Goal: Transaction & Acquisition: Purchase product/service

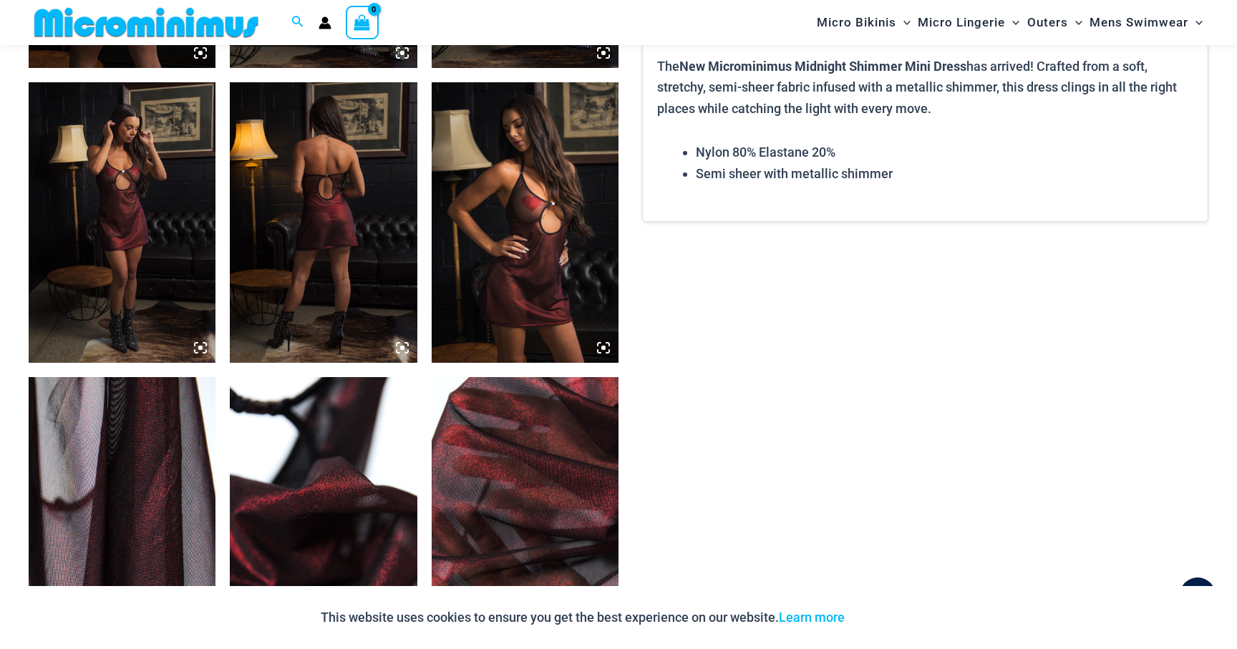
scroll to position [1267, 0]
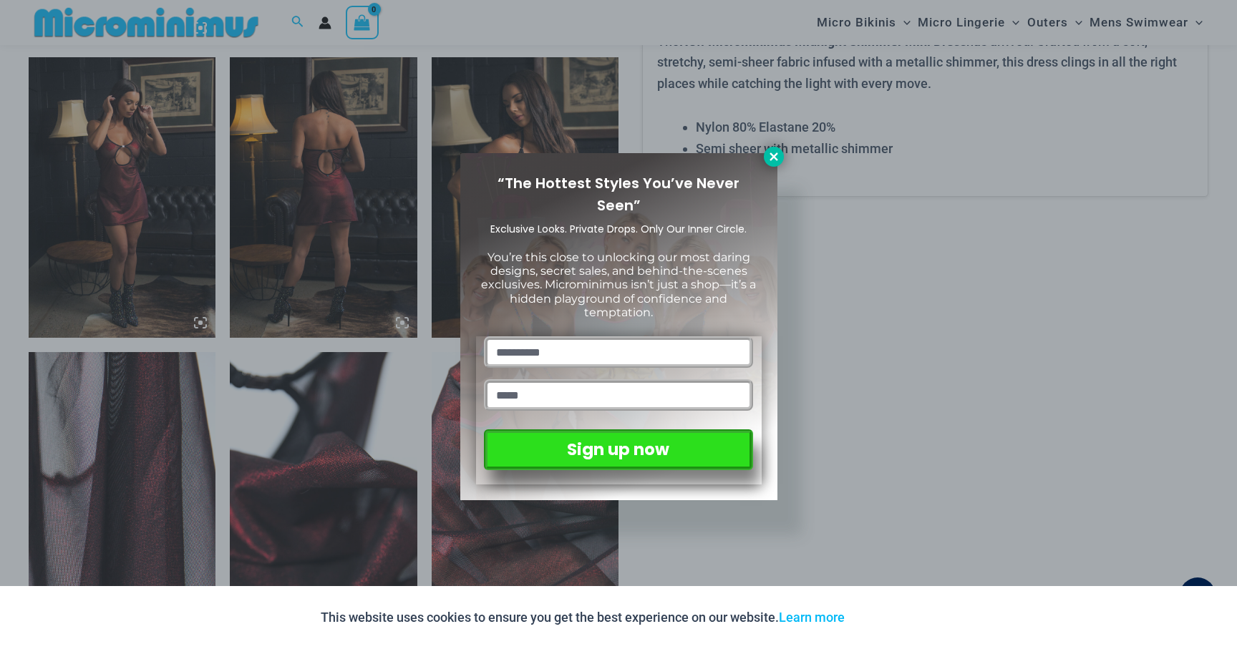
click at [767, 156] on icon at bounding box center [773, 156] width 13 height 13
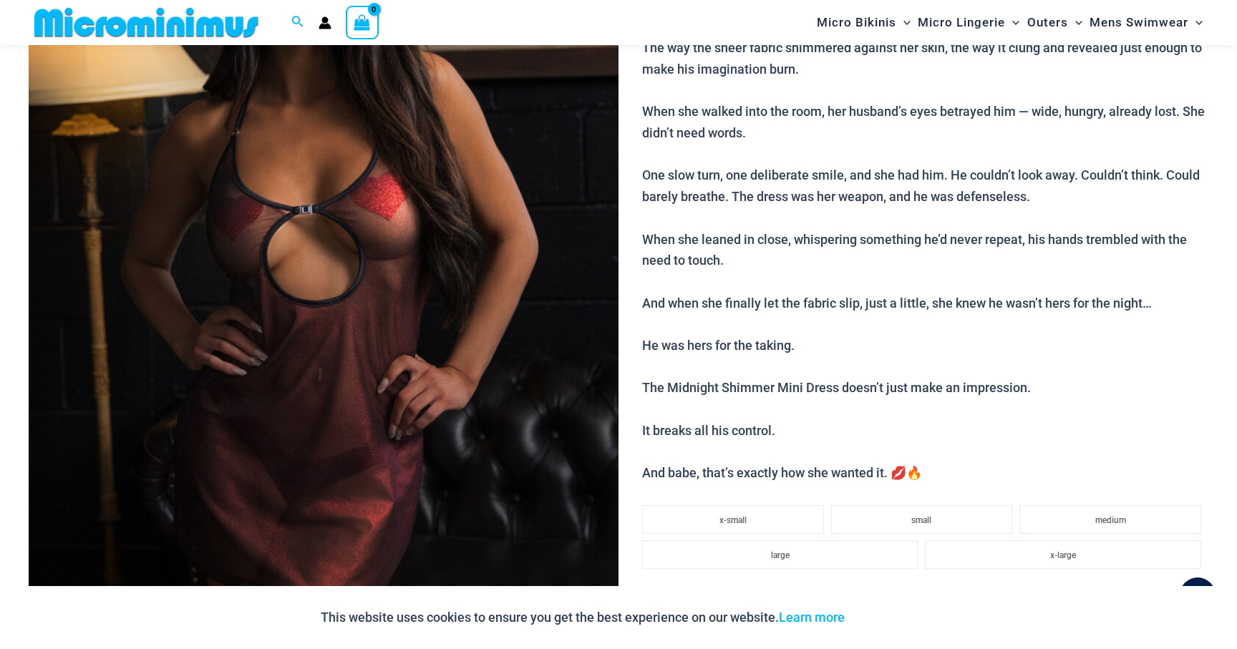
scroll to position [313, 0]
click at [371, 367] on img at bounding box center [324, 260] width 590 height 885
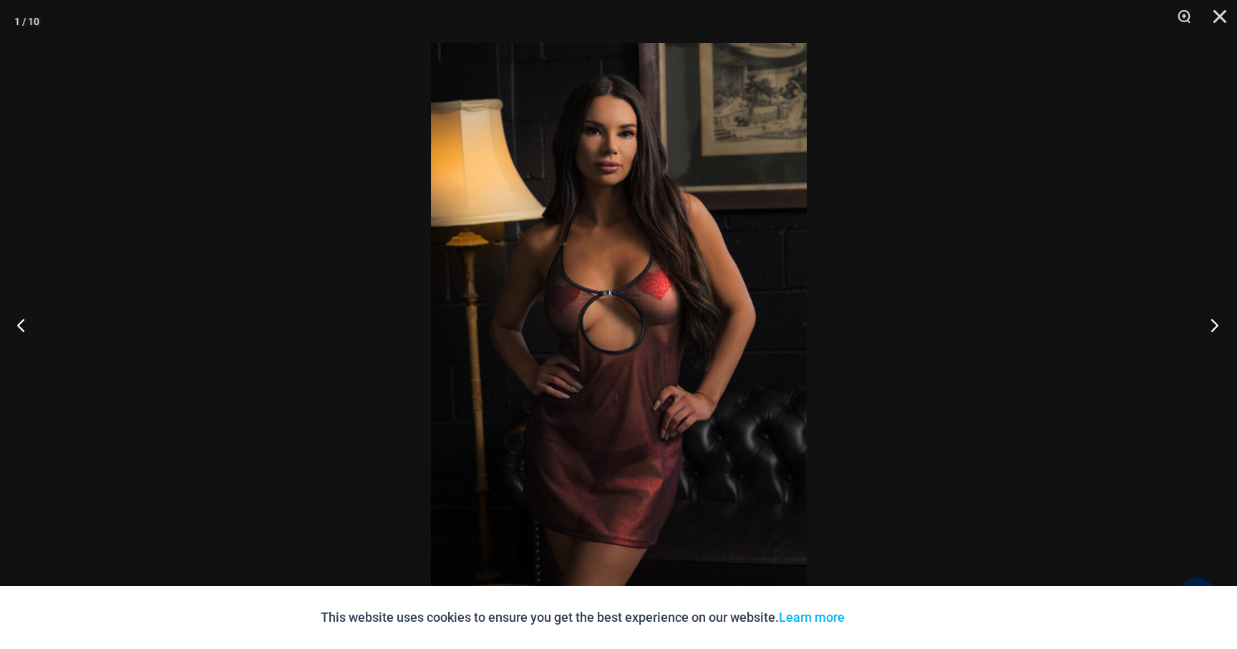
click at [1212, 325] on button "Next" at bounding box center [1210, 325] width 54 height 72
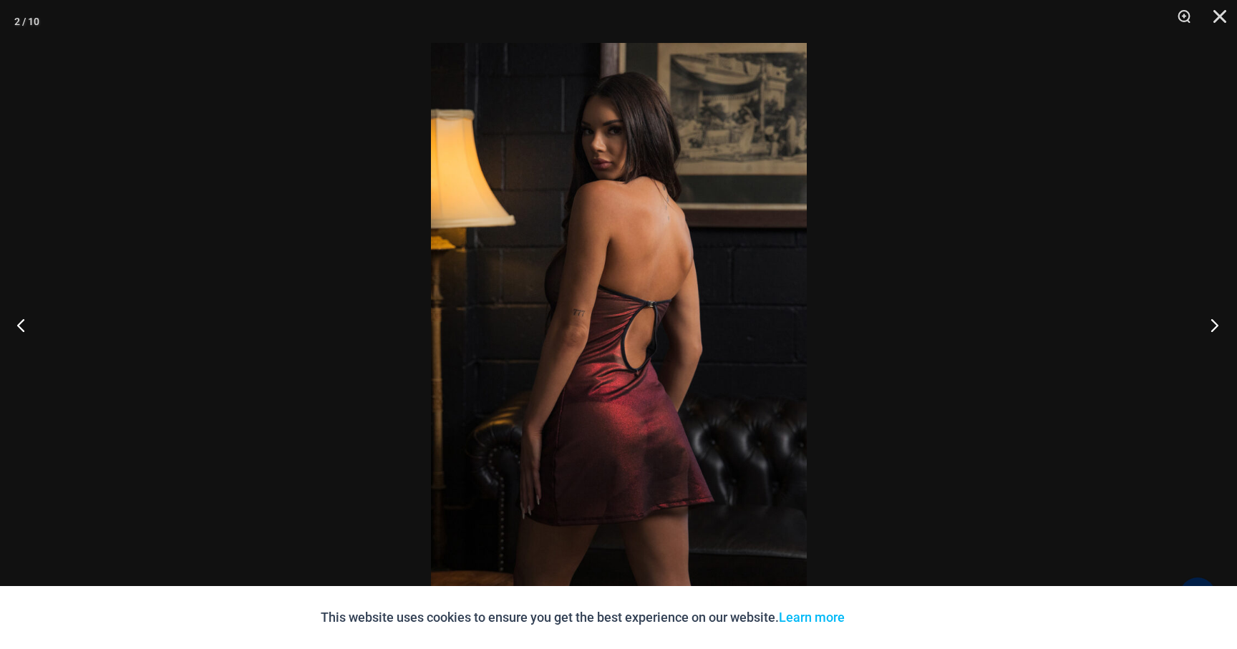
click at [1212, 325] on button "Next" at bounding box center [1210, 325] width 54 height 72
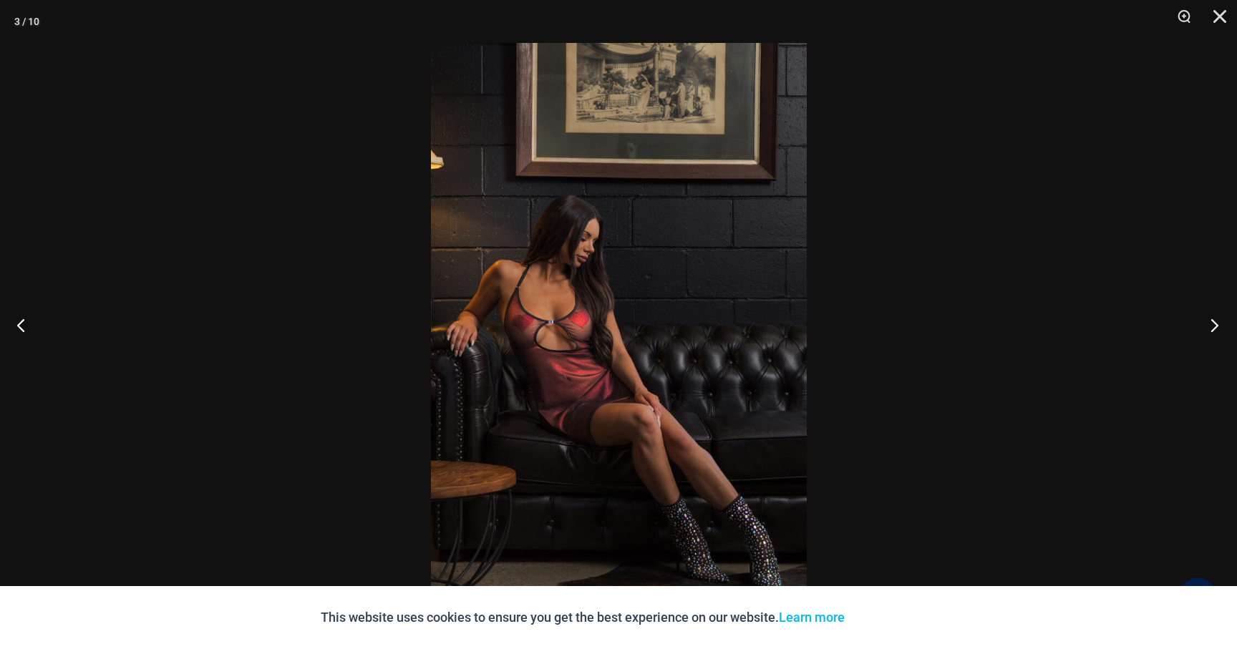
click at [1212, 325] on button "Next" at bounding box center [1210, 325] width 54 height 72
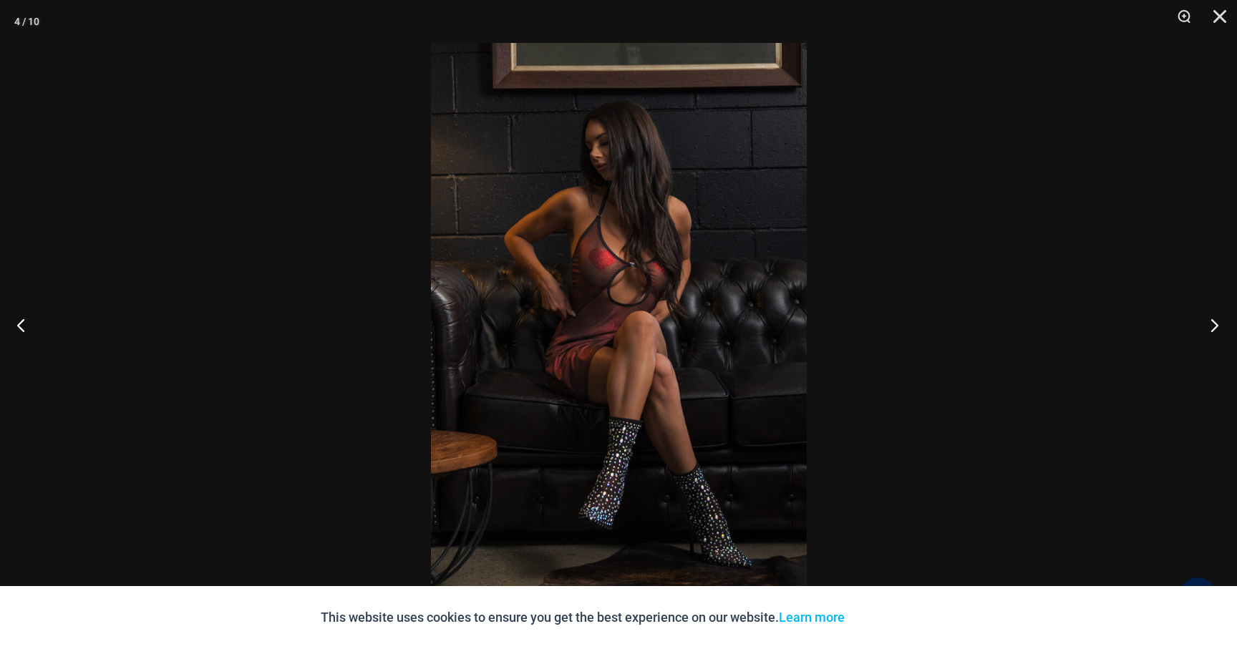
click at [1212, 325] on button "Next" at bounding box center [1210, 325] width 54 height 72
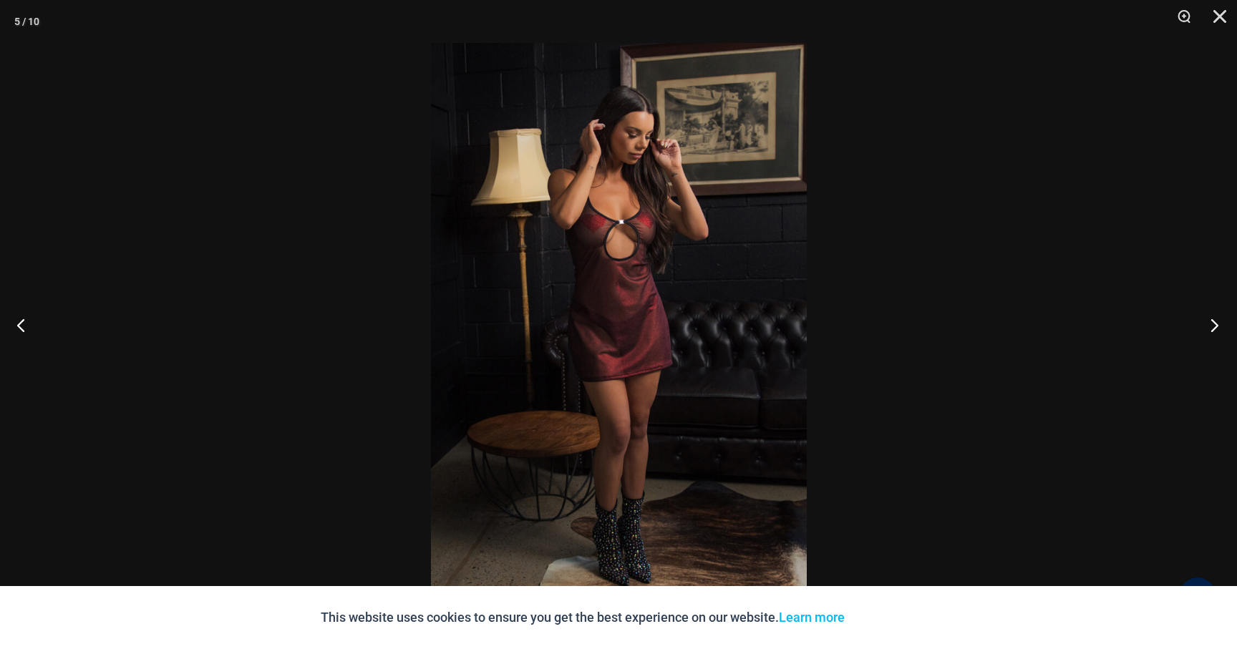
click at [1212, 325] on button "Next" at bounding box center [1210, 325] width 54 height 72
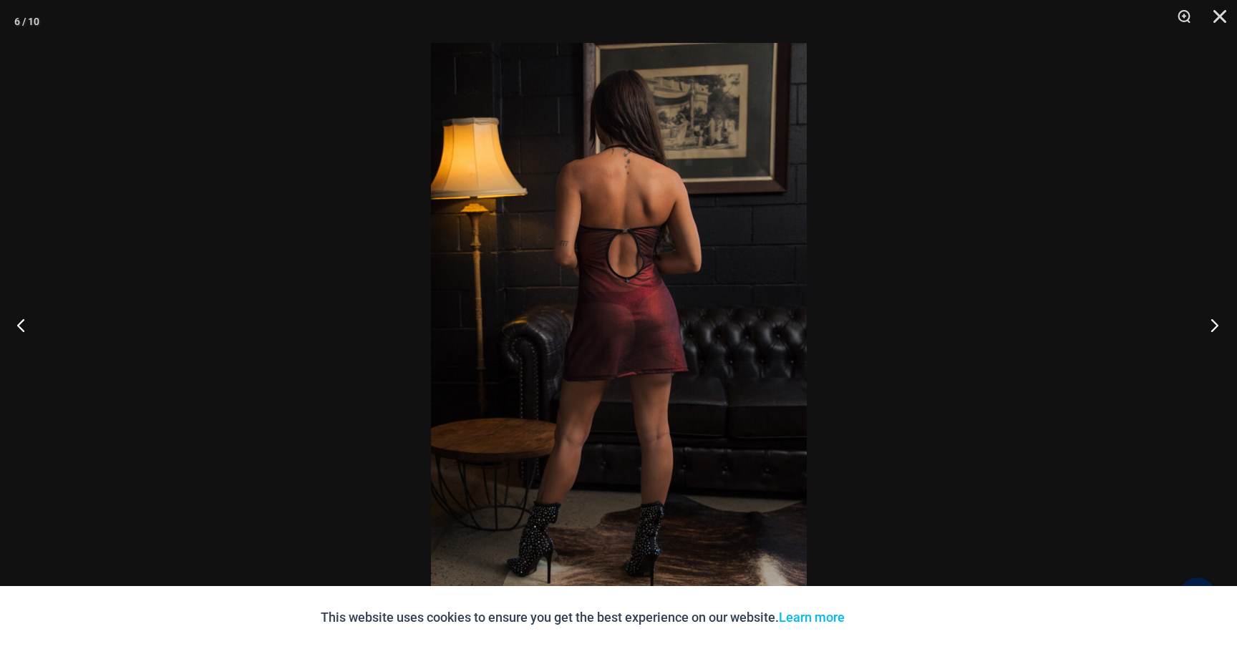
click at [1212, 325] on button "Next" at bounding box center [1210, 325] width 54 height 72
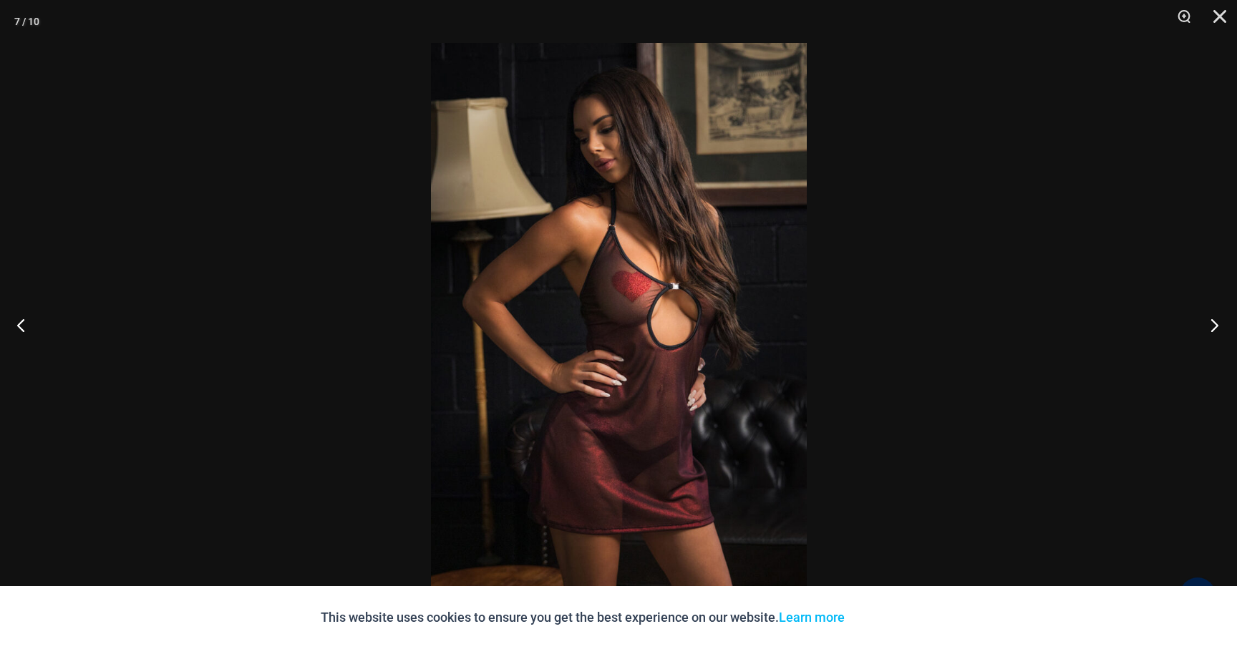
click at [1212, 325] on button "Next" at bounding box center [1210, 325] width 54 height 72
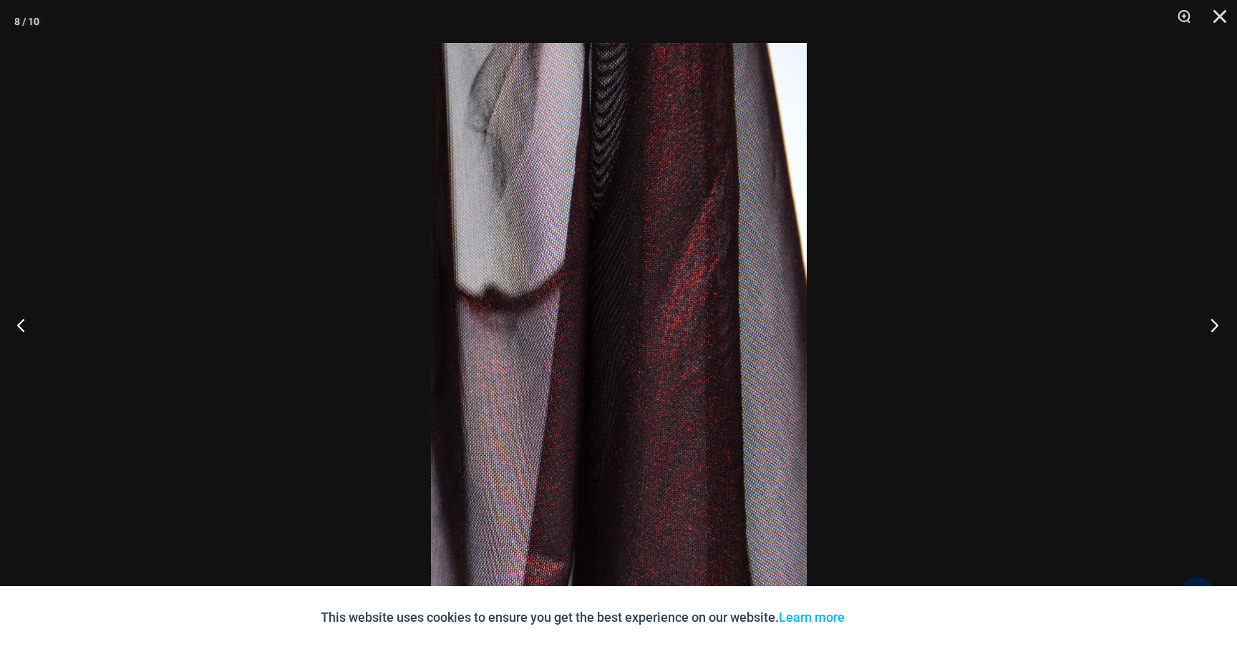
click at [1212, 325] on button "Next" at bounding box center [1210, 325] width 54 height 72
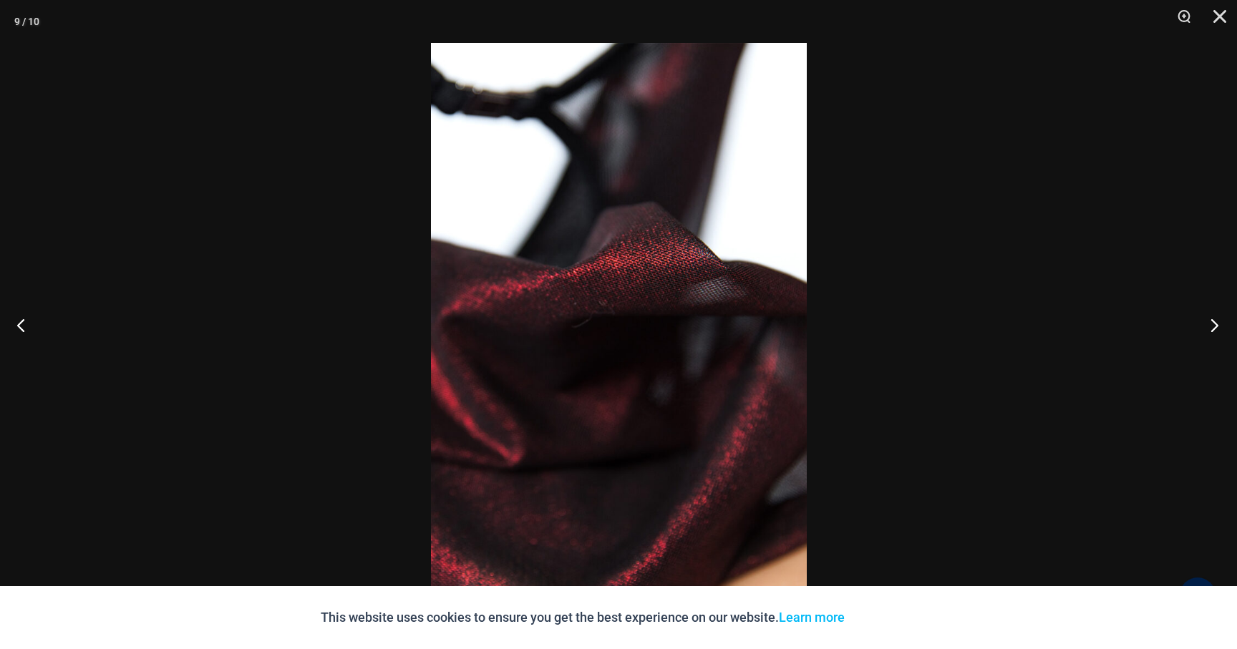
click at [1212, 325] on button "Next" at bounding box center [1210, 325] width 54 height 72
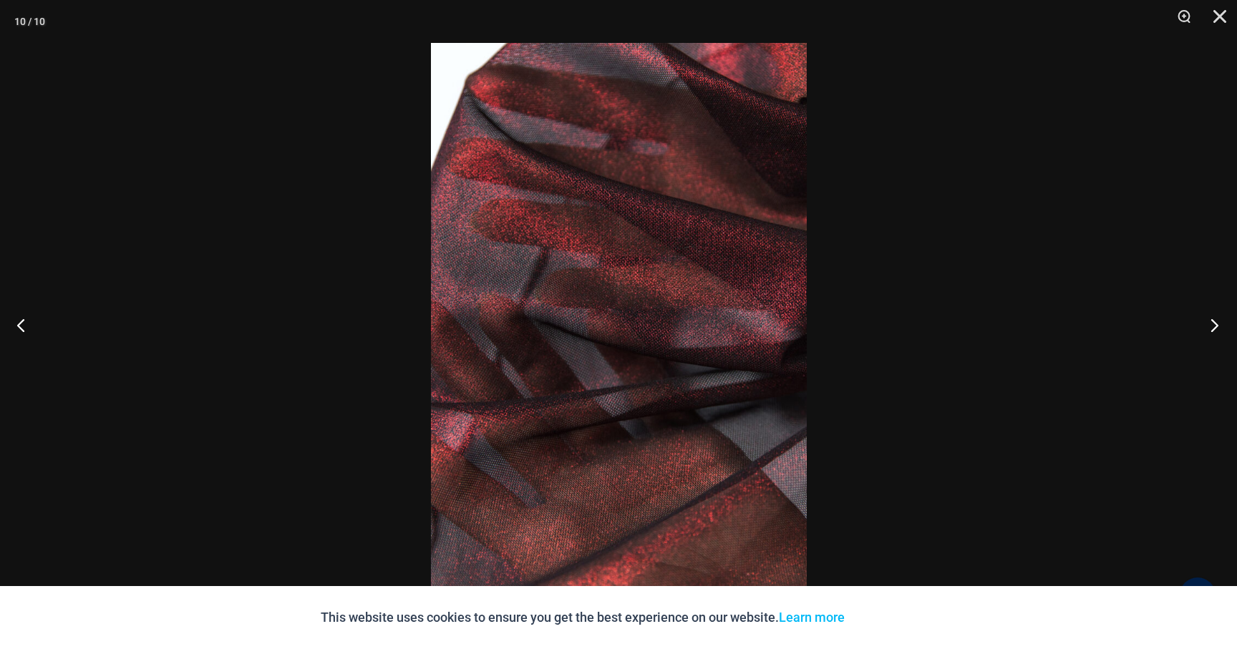
click at [1212, 325] on button "Next" at bounding box center [1210, 325] width 54 height 72
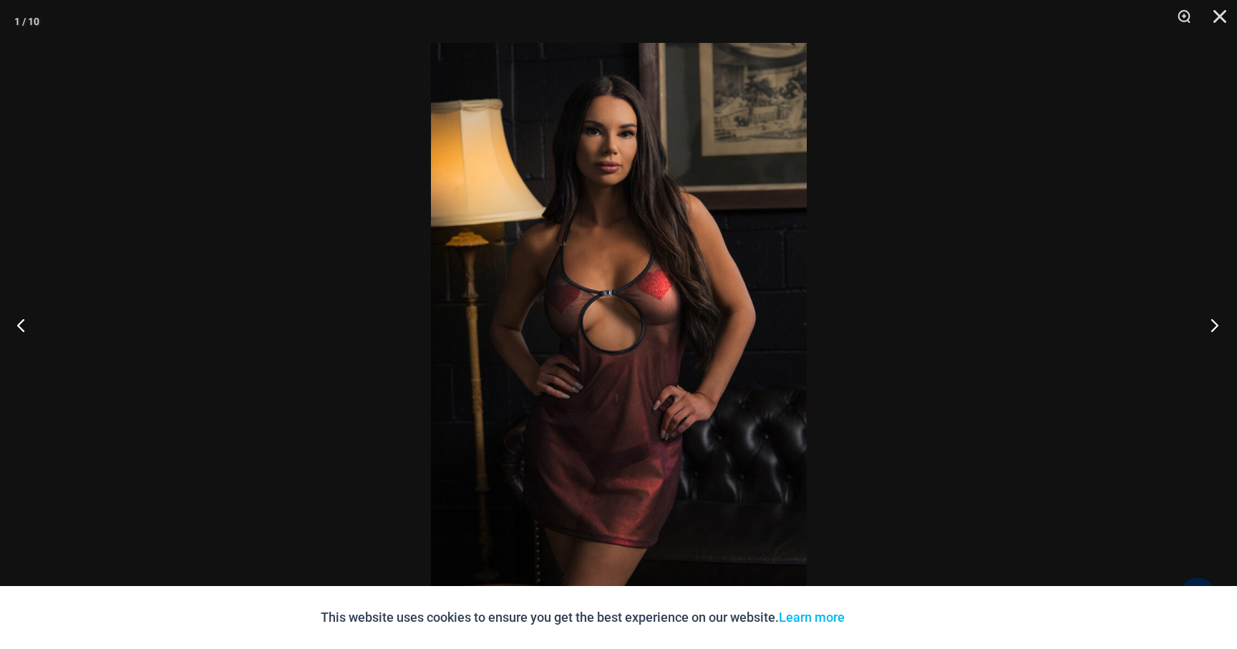
click at [1212, 325] on button "Next" at bounding box center [1210, 325] width 54 height 72
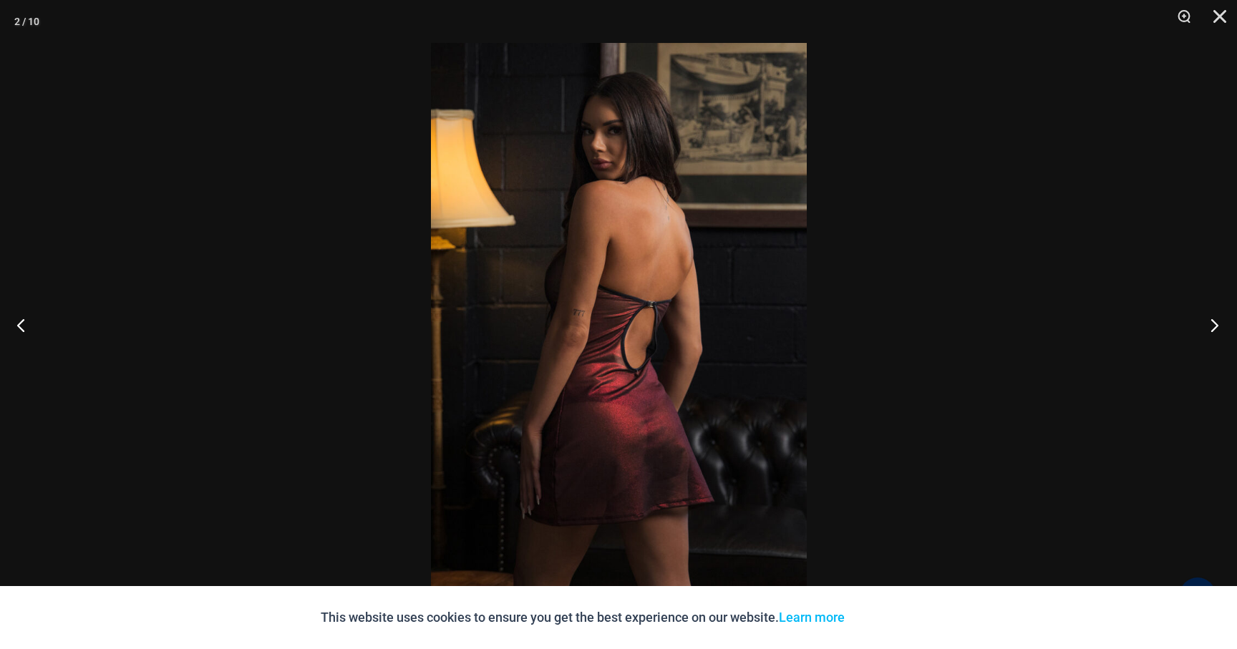
click at [1212, 325] on button "Next" at bounding box center [1210, 325] width 54 height 72
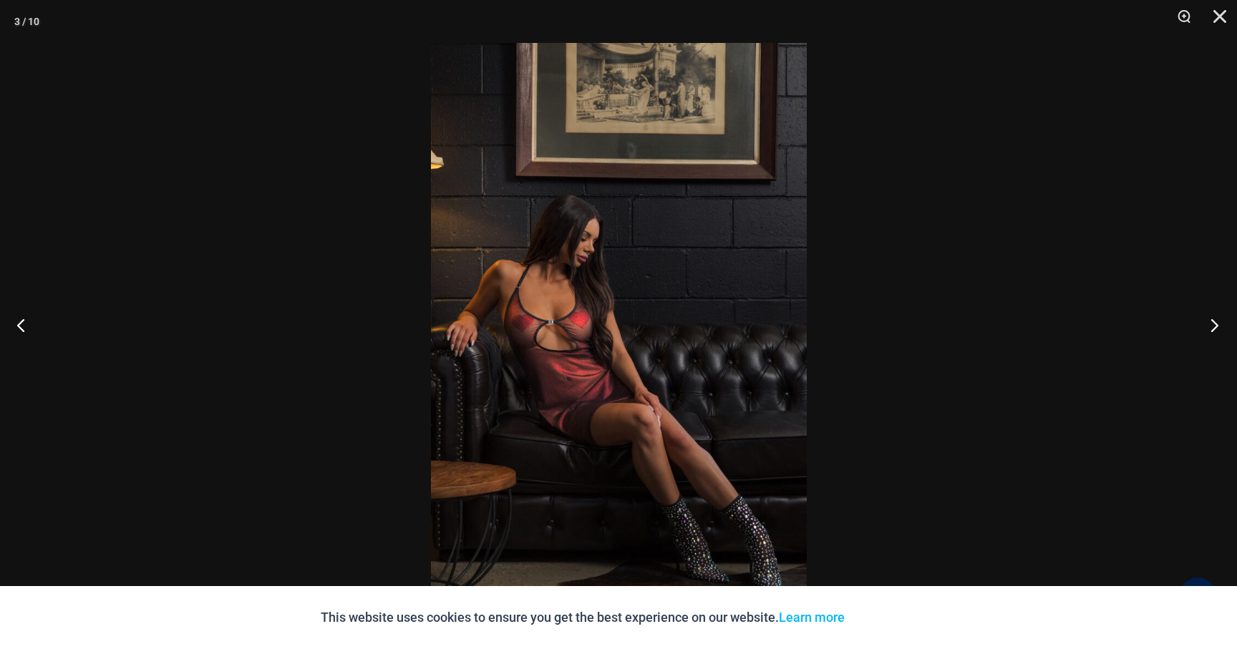
click at [1212, 325] on button "Next" at bounding box center [1210, 325] width 54 height 72
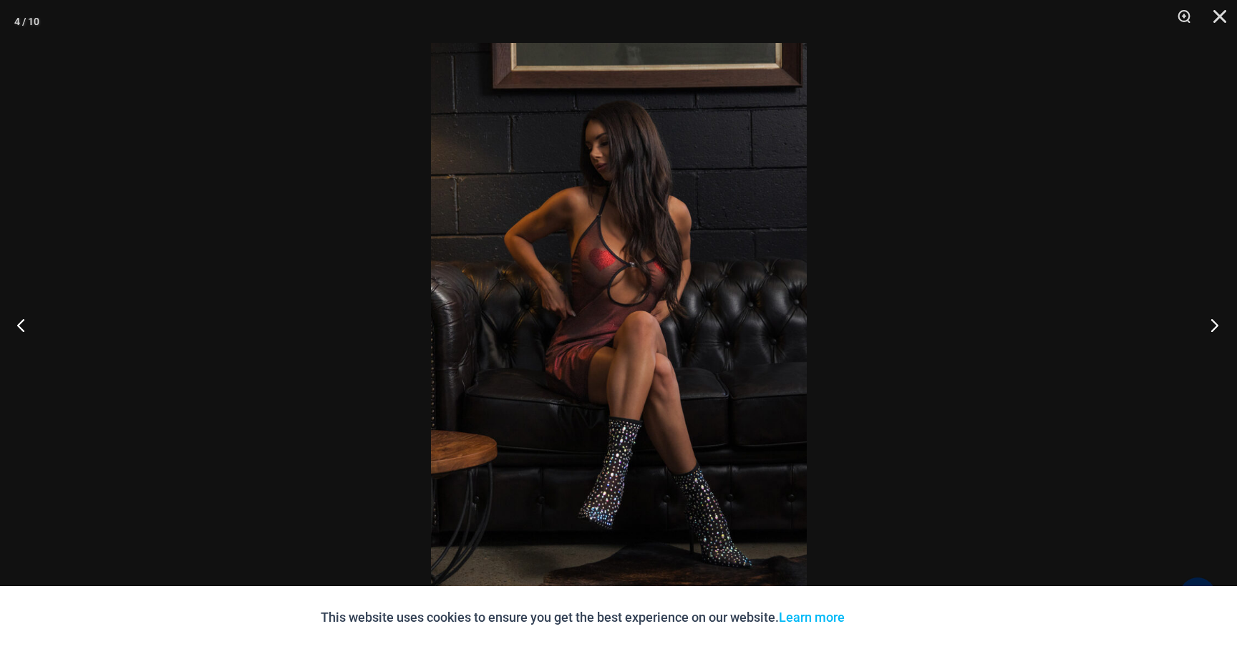
click at [1212, 325] on button "Next" at bounding box center [1210, 325] width 54 height 72
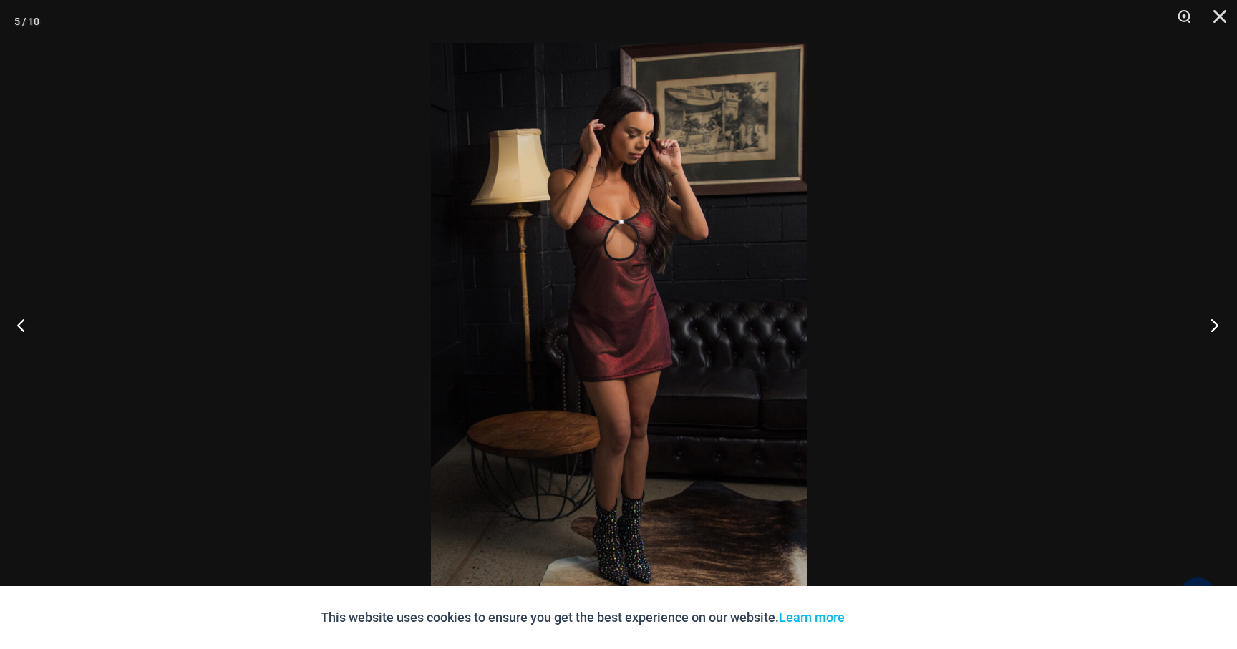
click at [1212, 325] on button "Next" at bounding box center [1210, 325] width 54 height 72
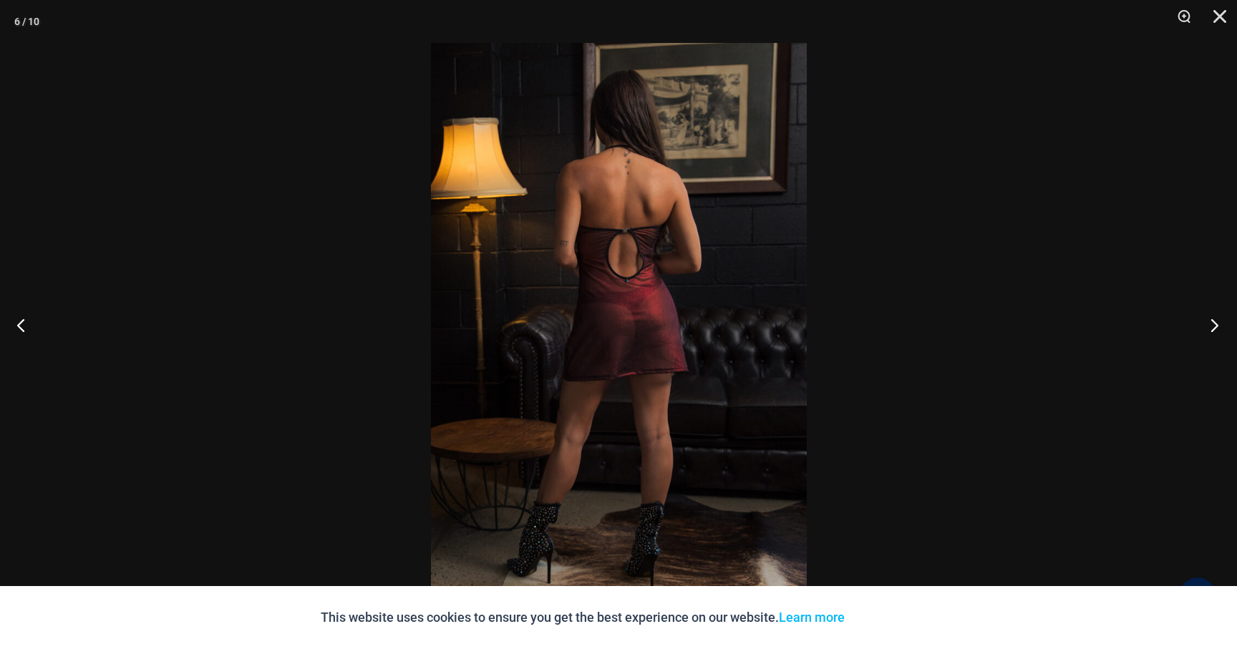
click at [1212, 325] on button "Next" at bounding box center [1210, 325] width 54 height 72
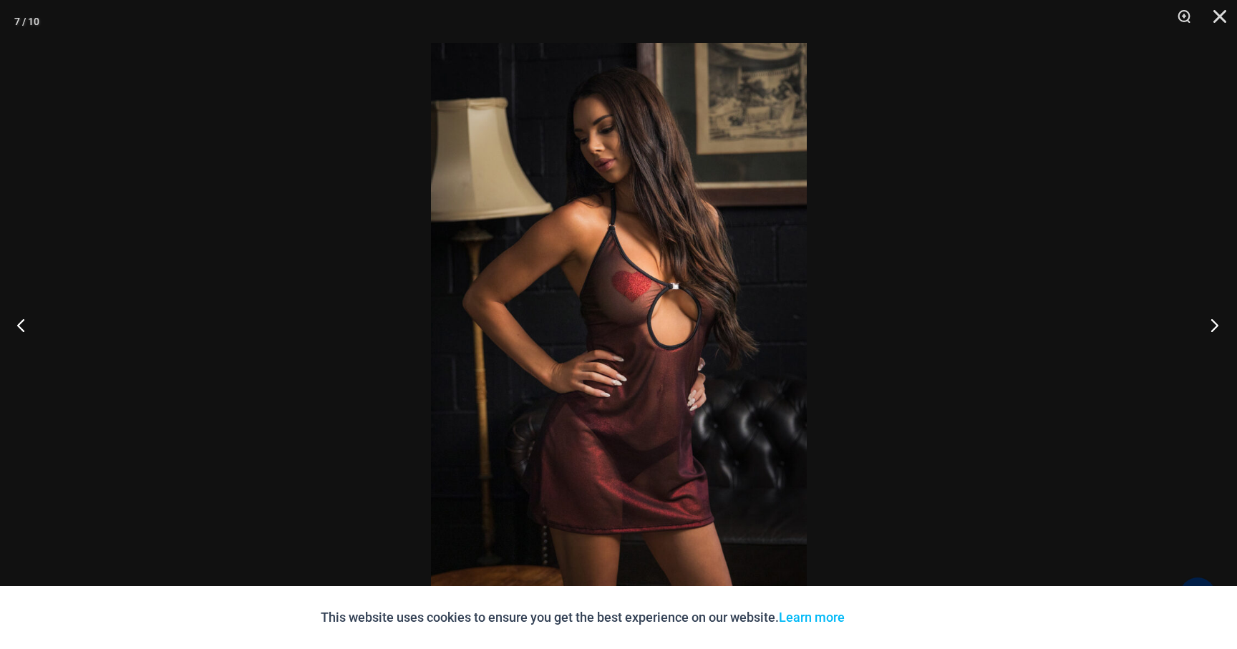
click at [1212, 325] on button "Next" at bounding box center [1210, 325] width 54 height 72
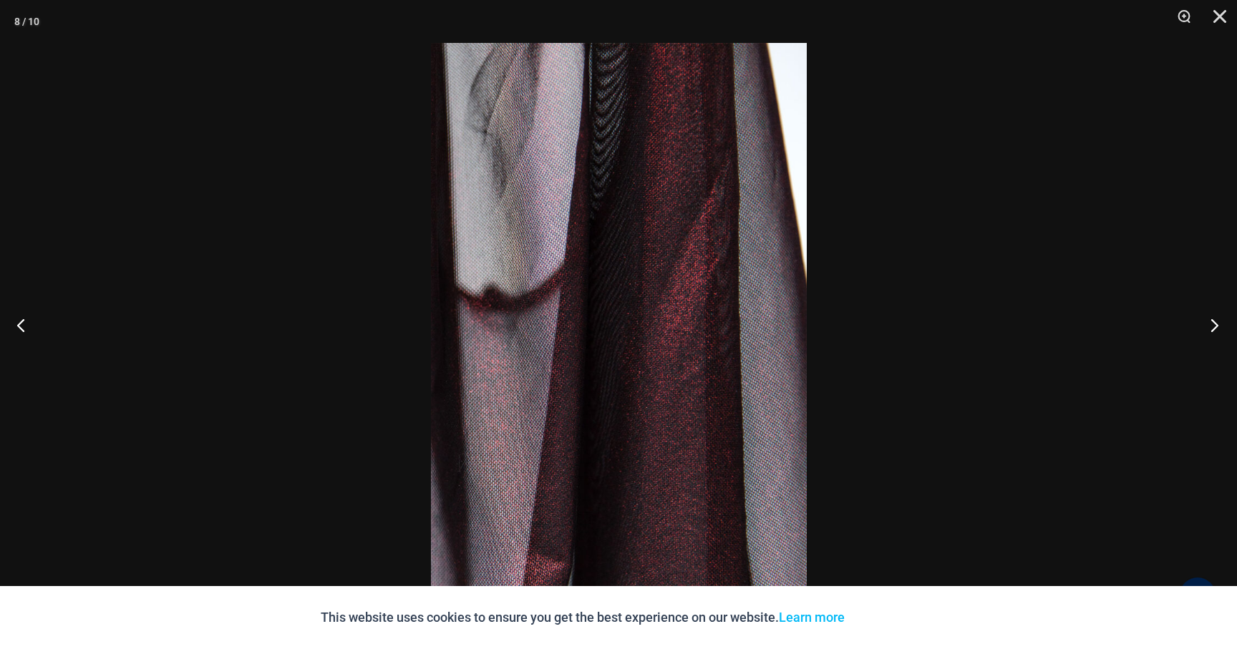
click at [1212, 325] on button "Next" at bounding box center [1210, 325] width 54 height 72
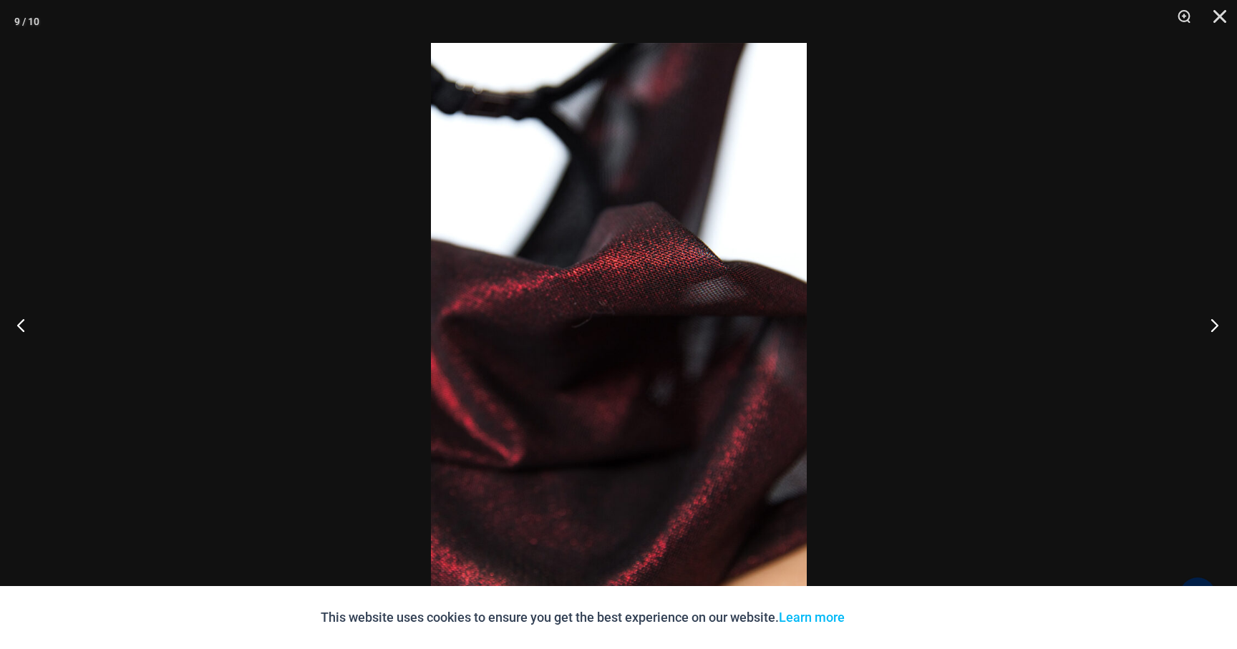
click at [1206, 325] on button "Next" at bounding box center [1210, 325] width 54 height 72
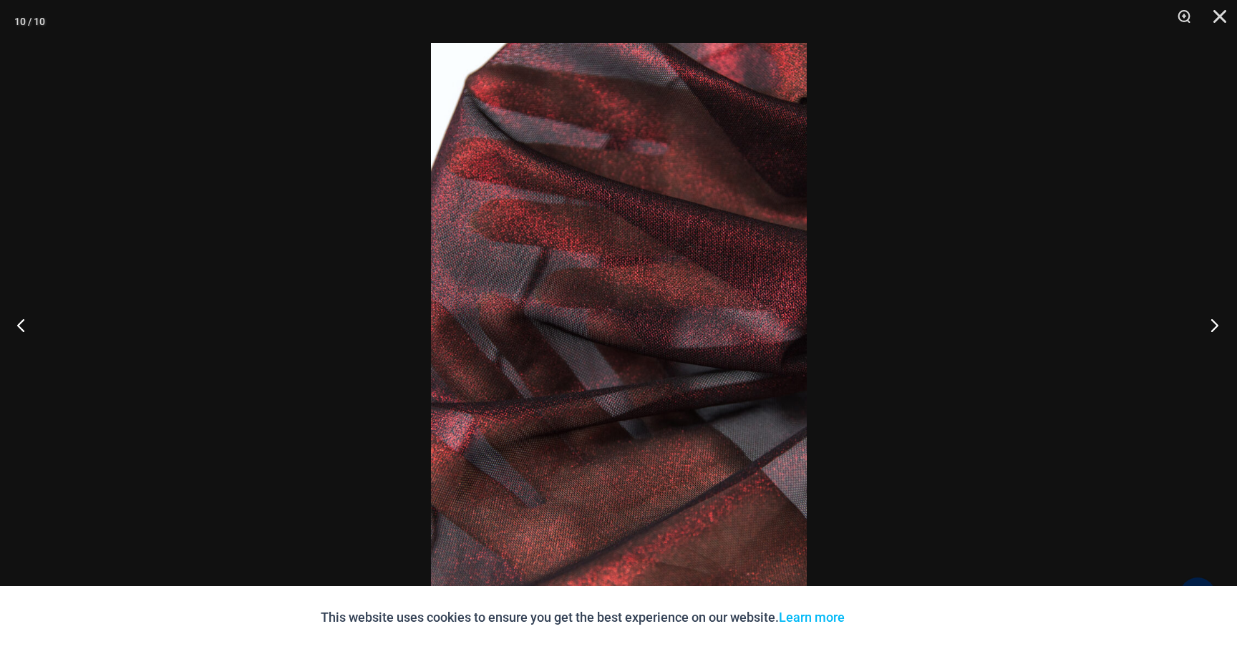
click at [1215, 323] on button "Next" at bounding box center [1210, 325] width 54 height 72
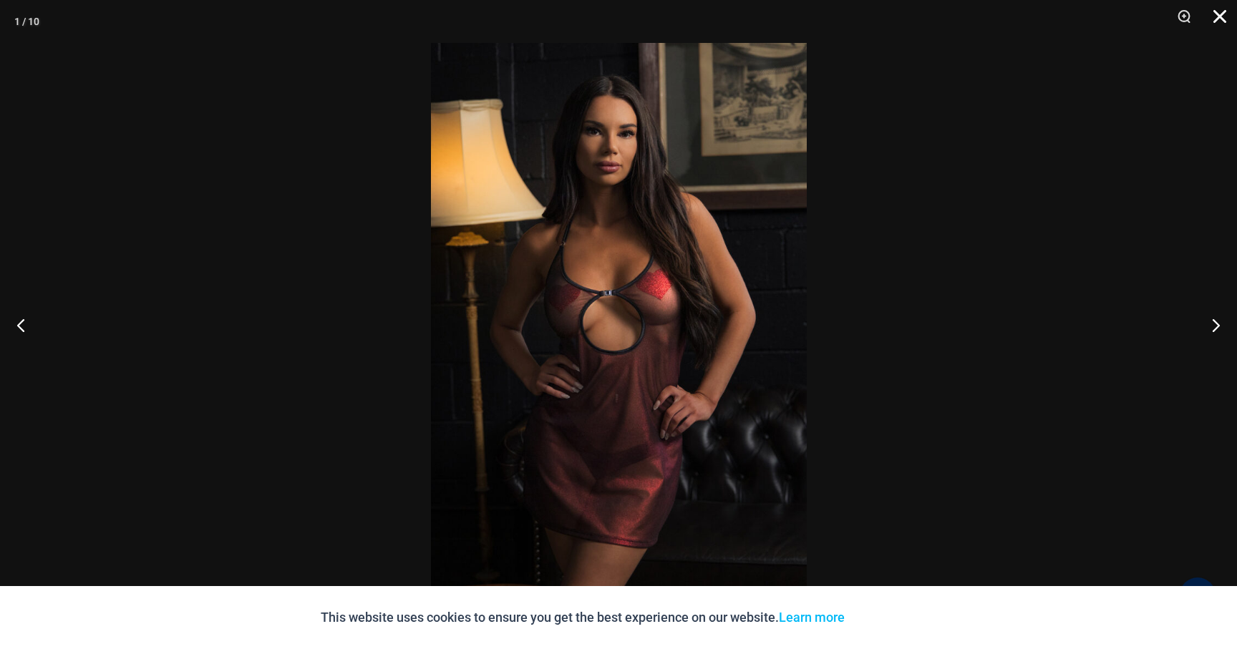
click at [1218, 13] on button "Close" at bounding box center [1215, 21] width 36 height 43
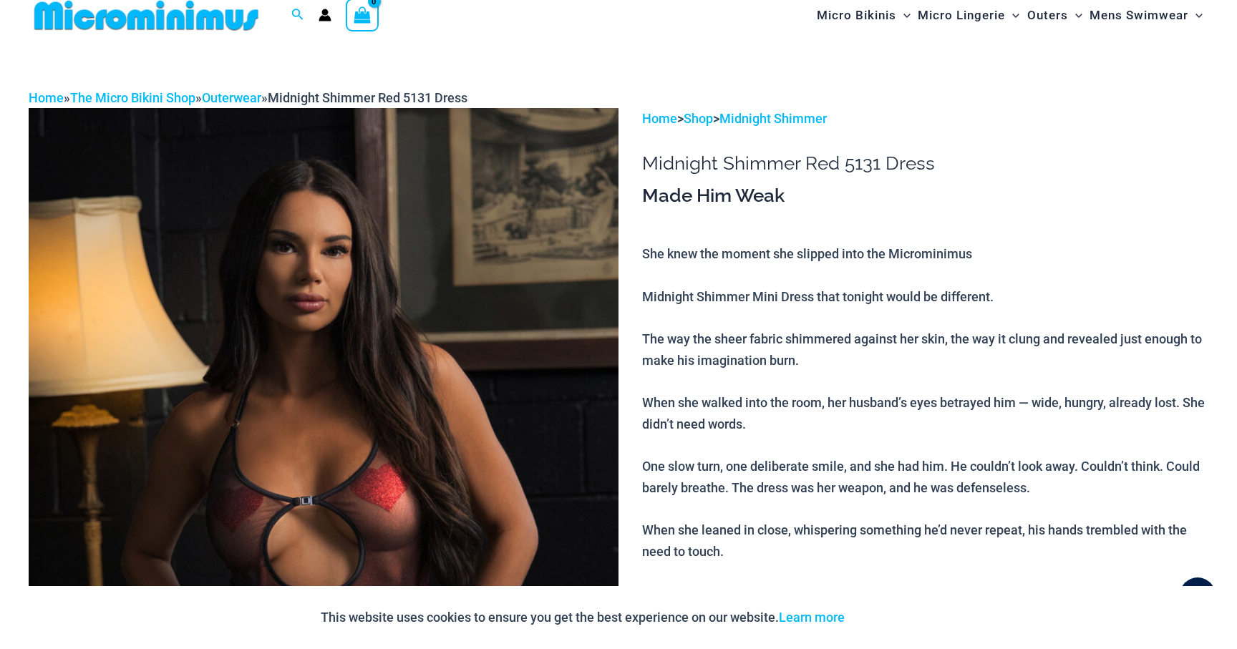
scroll to position [0, 0]
